Goal: Task Accomplishment & Management: Manage account settings

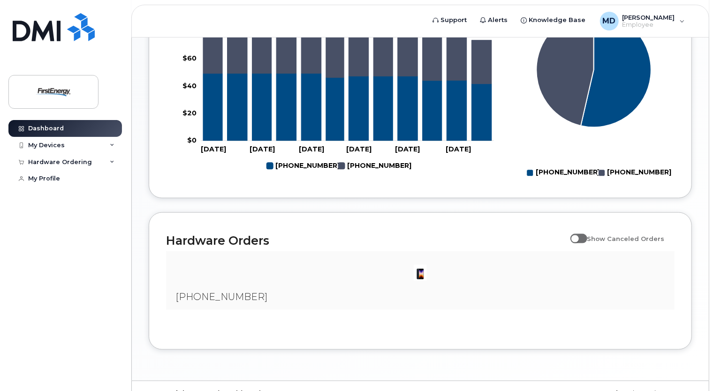
scroll to position [516, 0]
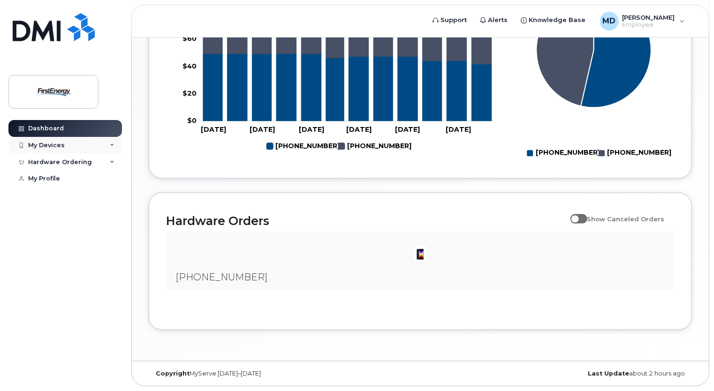
click at [113, 146] on icon at bounding box center [112, 145] width 5 height 5
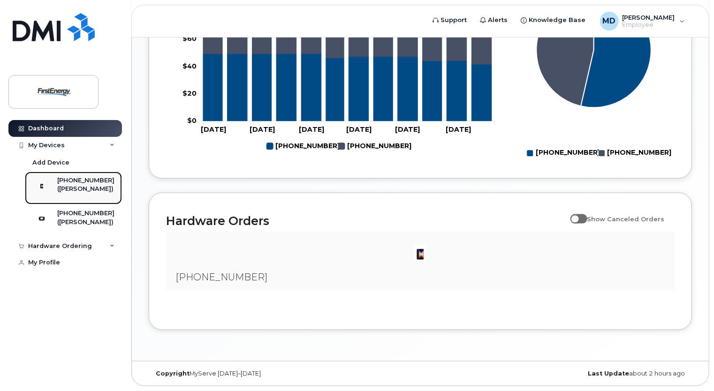
click at [88, 187] on div "([PERSON_NAME])" at bounding box center [85, 189] width 57 height 8
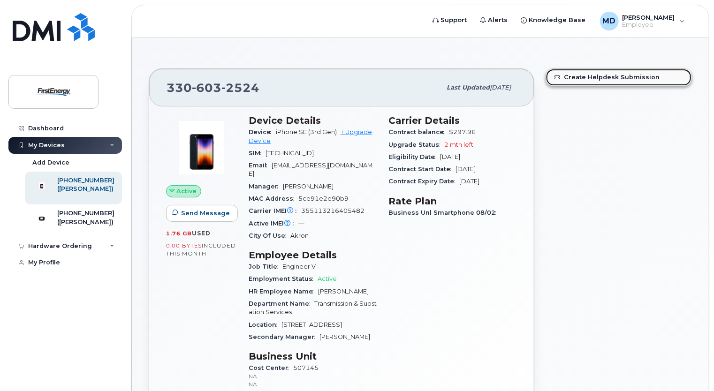
click at [601, 78] on link "Create Helpdesk Submission" at bounding box center [618, 77] width 145 height 17
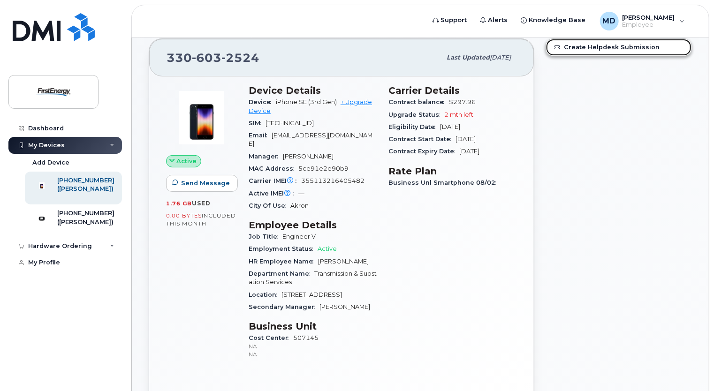
scroll to position [47, 0]
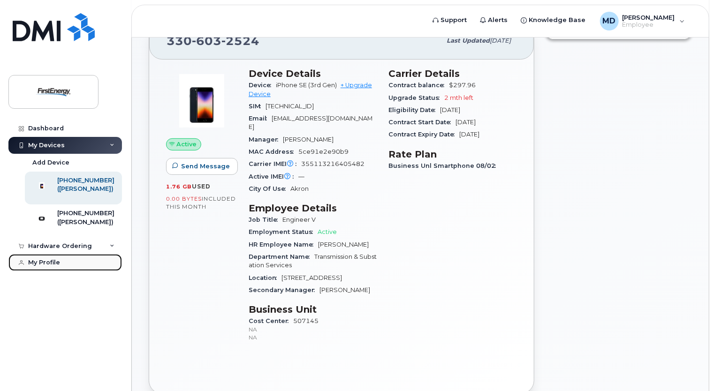
click at [45, 266] on div "My Profile" at bounding box center [44, 263] width 32 height 8
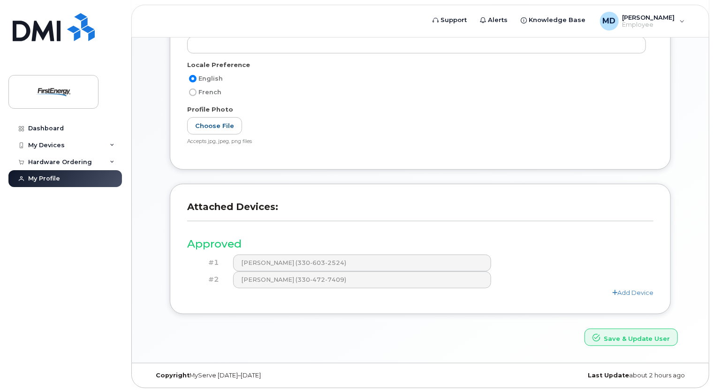
scroll to position [181, 0]
click at [65, 161] on div "Hardware Ordering" at bounding box center [60, 163] width 64 height 8
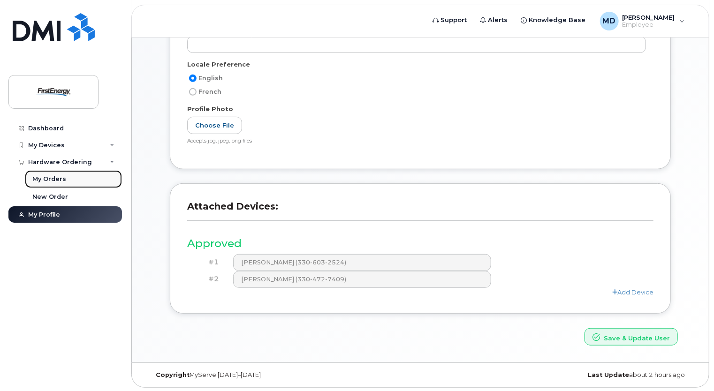
click at [51, 180] on div "My Orders" at bounding box center [49, 179] width 34 height 8
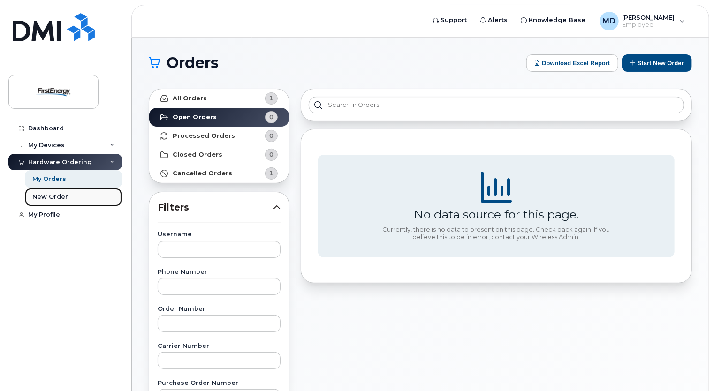
click at [49, 195] on div "New Order" at bounding box center [50, 197] width 36 height 8
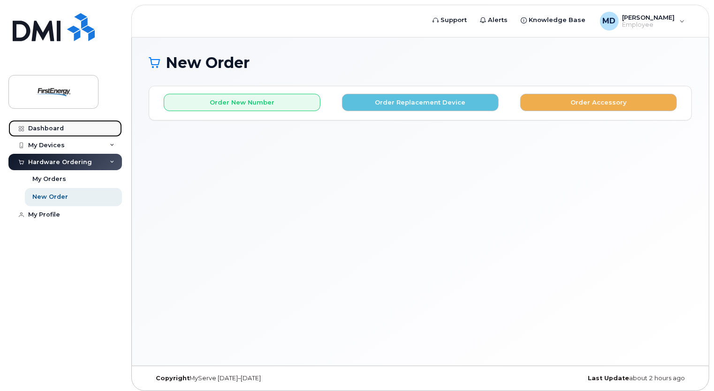
click at [48, 131] on div "Dashboard" at bounding box center [46, 129] width 36 height 8
